Goal: Check status

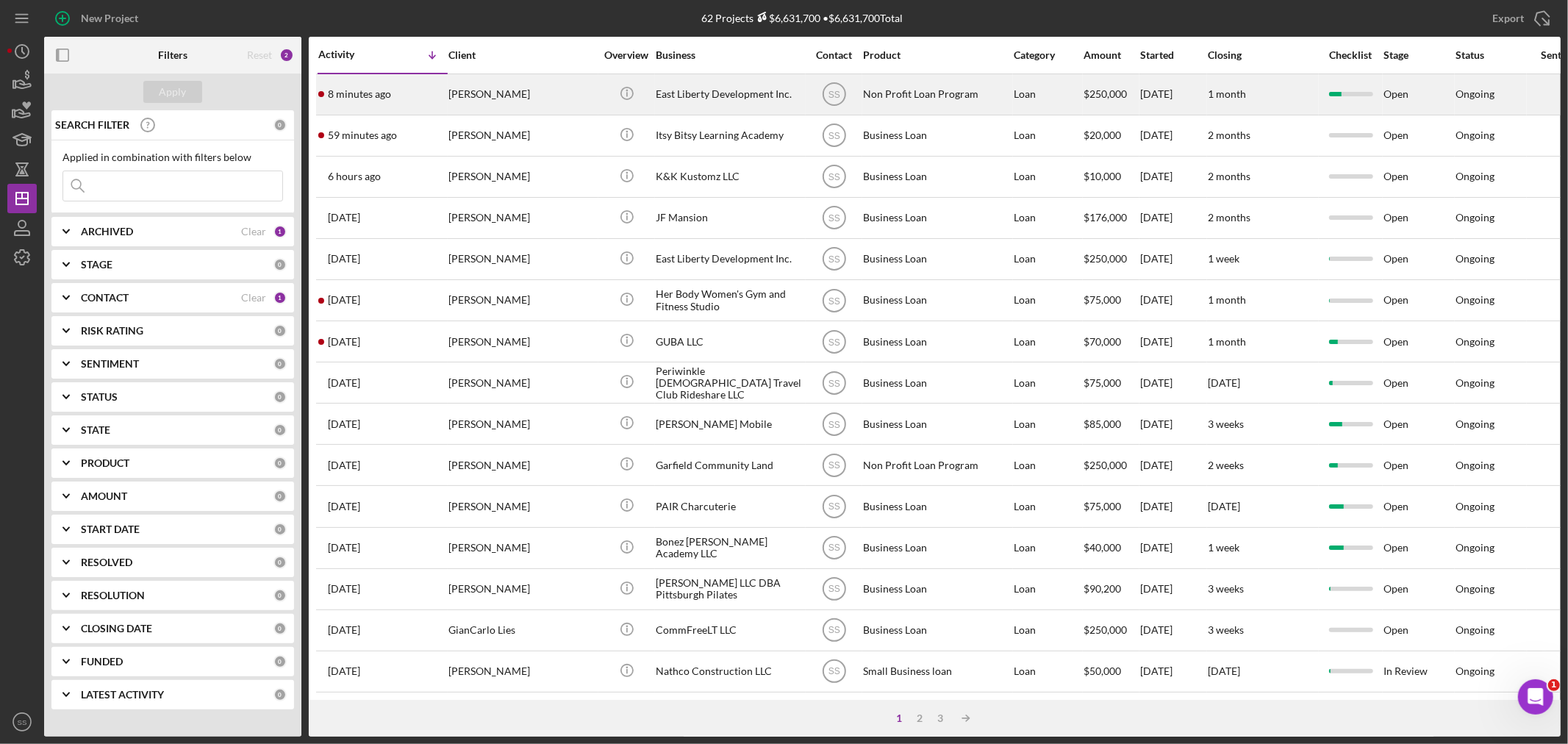
click at [480, 86] on div "[PERSON_NAME]" at bounding box center [522, 95] width 147 height 39
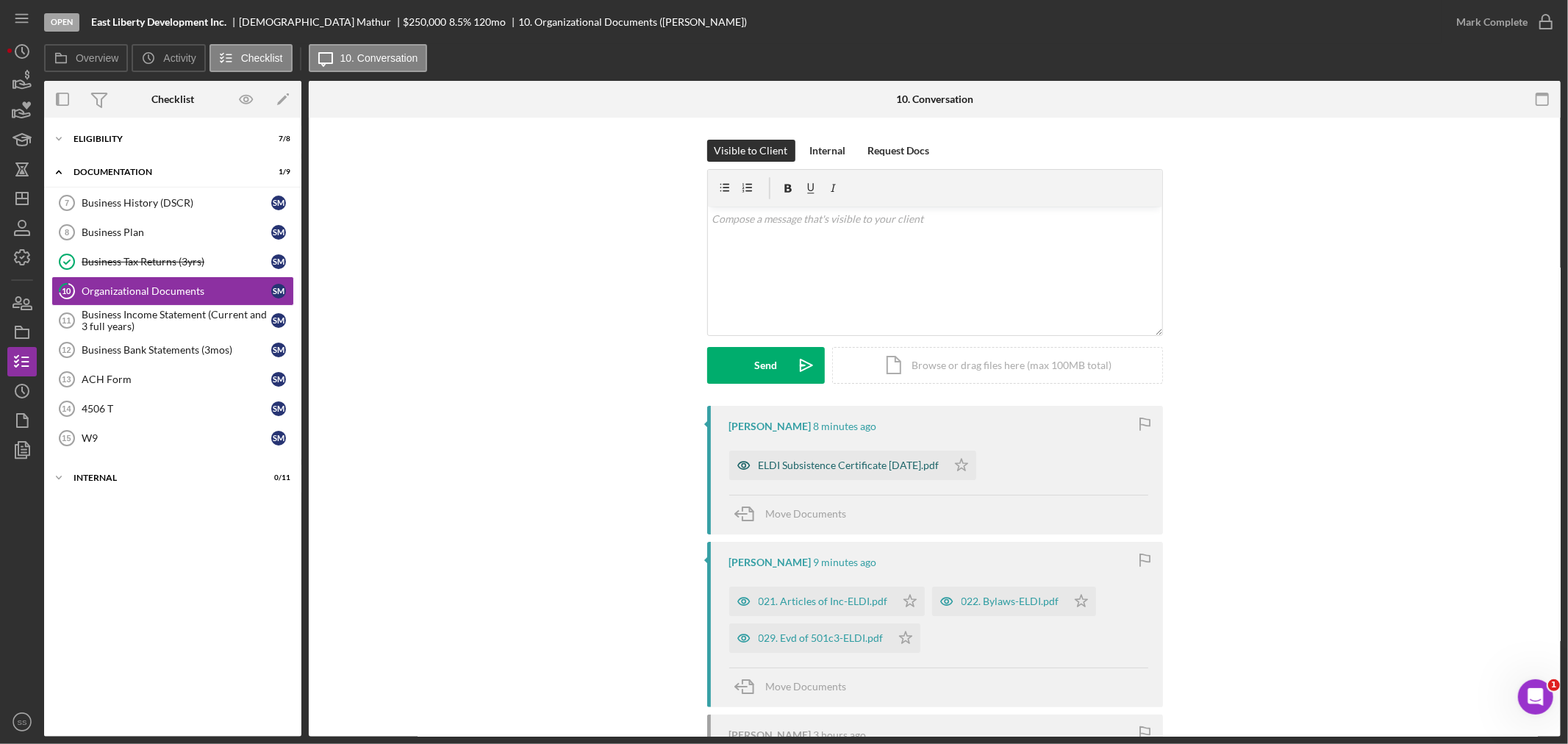
click at [868, 466] on div "ELDI Subsistence Certificate [DATE].pdf" at bounding box center [849, 465] width 181 height 12
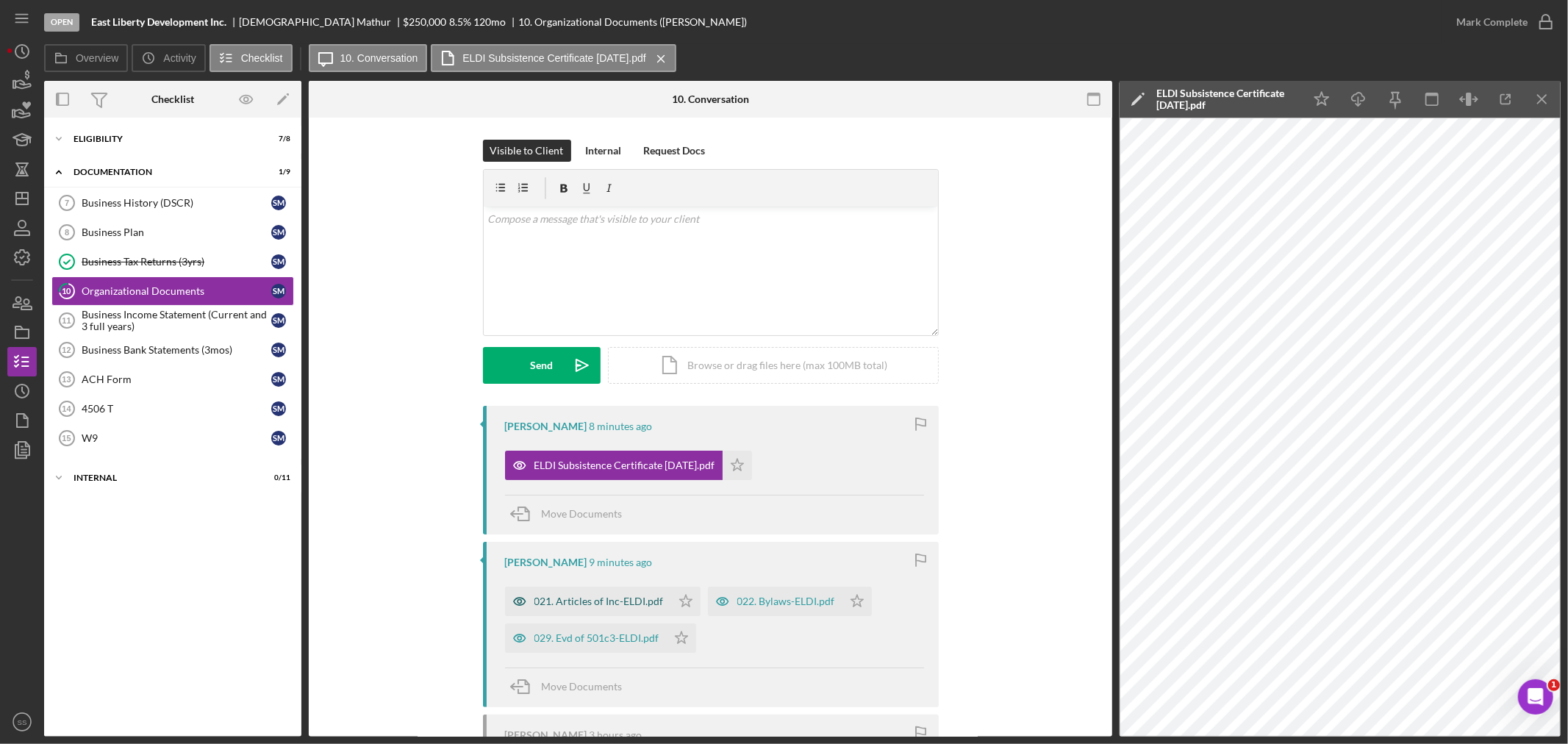
click at [620, 601] on div "021. Articles of Inc-ELDI.pdf" at bounding box center [599, 602] width 130 height 12
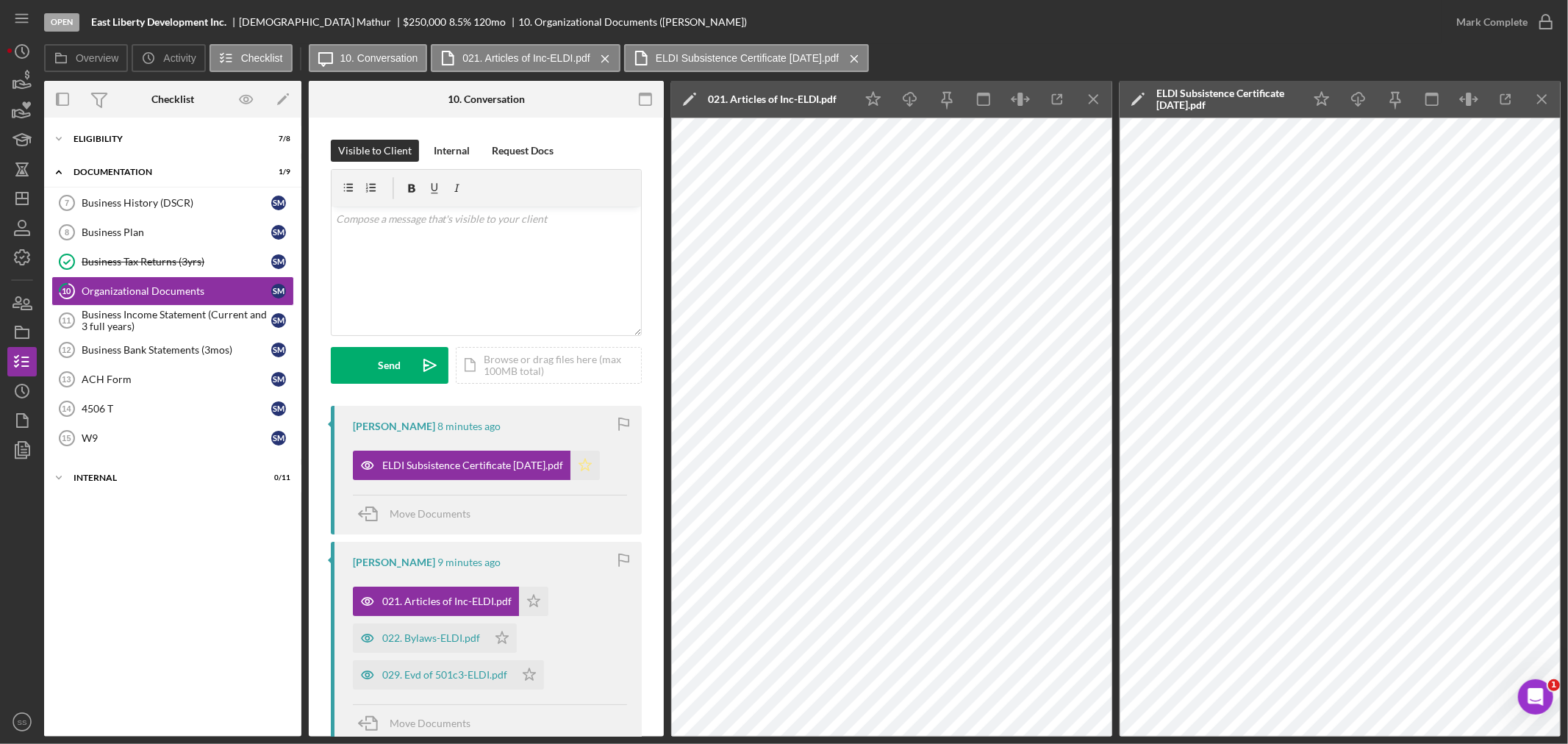
click at [592, 467] on polygon "button" at bounding box center [585, 464] width 13 height 12
click at [535, 601] on polygon "button" at bounding box center [534, 601] width 13 height 12
click at [501, 640] on icon "Icon/Star" at bounding box center [501, 638] width 29 height 29
click at [527, 675] on icon "Icon/Star" at bounding box center [529, 675] width 29 height 29
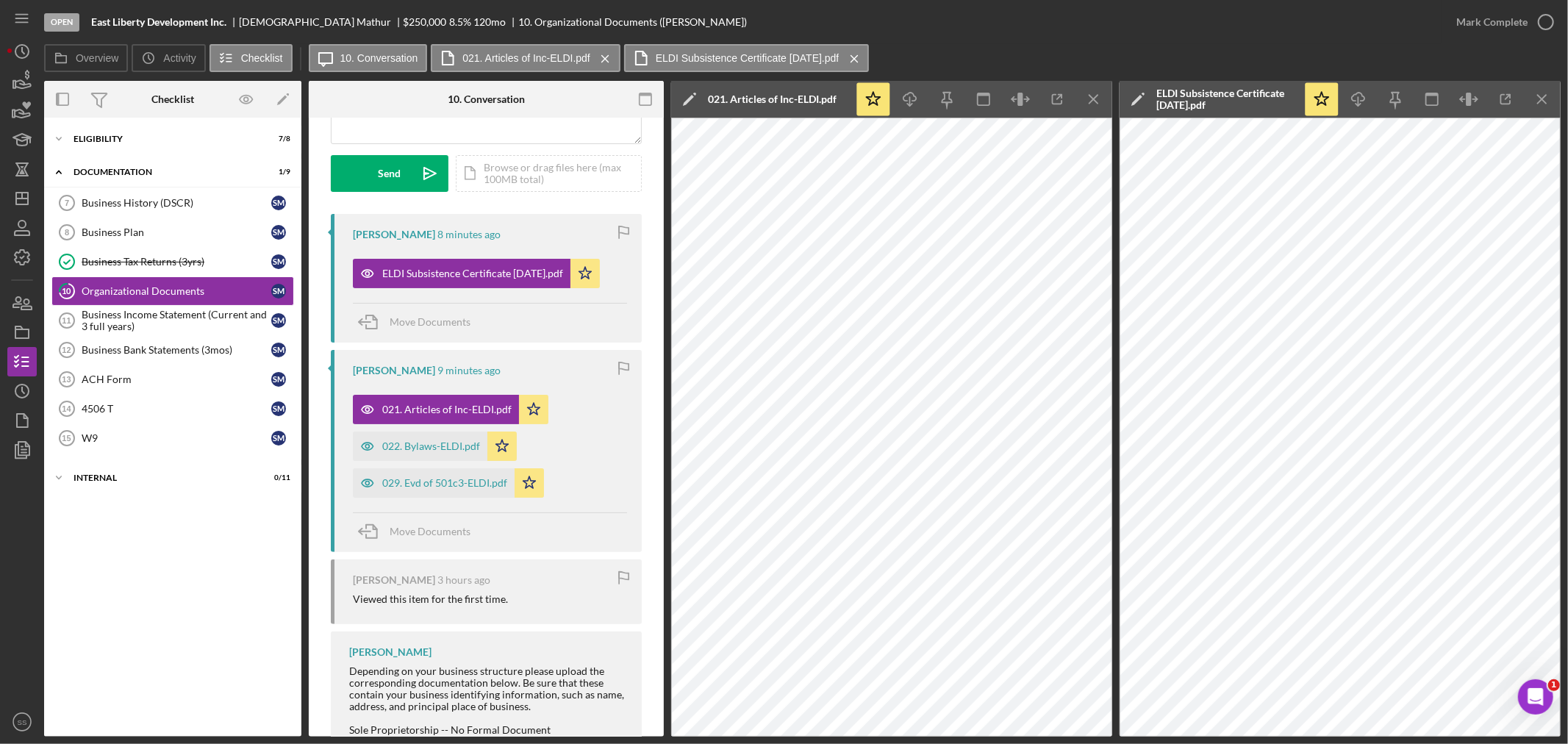
scroll to position [163, 0]
